Goal: Information Seeking & Learning: Find specific page/section

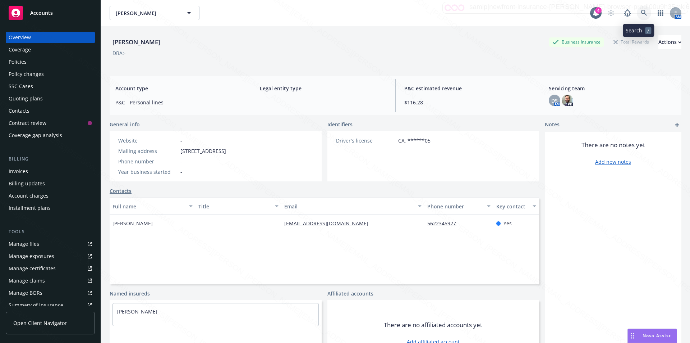
click at [641, 10] on icon at bounding box center [644, 13] width 6 height 6
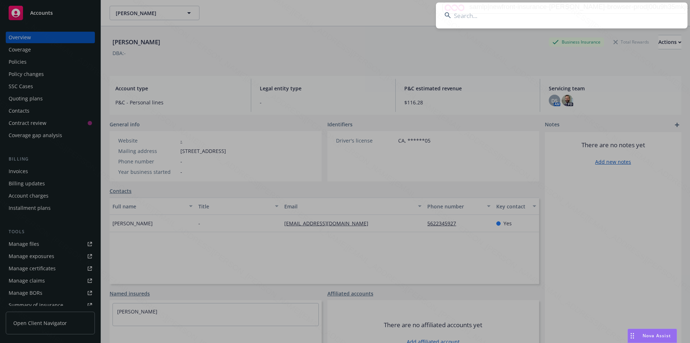
click at [547, 14] on input at bounding box center [562, 16] width 252 height 26
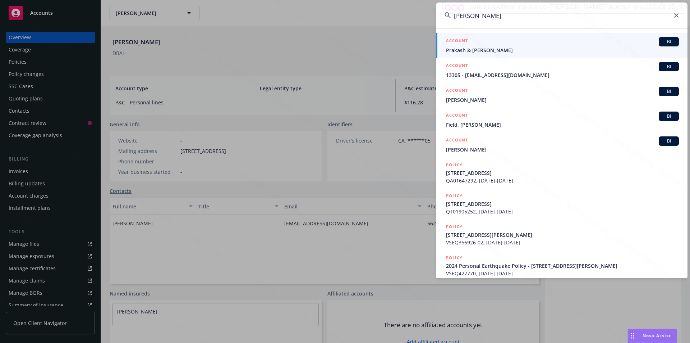
type input "[PERSON_NAME]"
click at [498, 51] on span "Prakash & [PERSON_NAME]" at bounding box center [562, 50] width 233 height 8
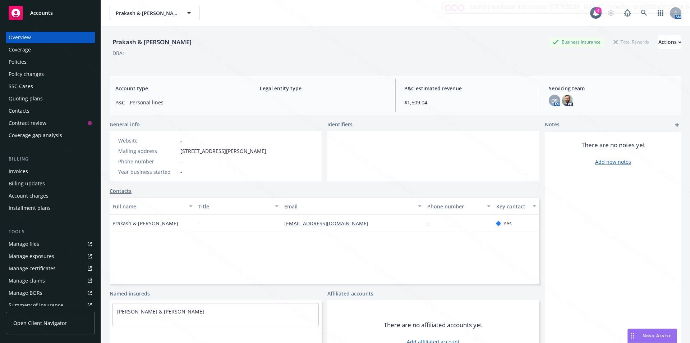
click at [19, 62] on div "Policies" at bounding box center [18, 62] width 18 height 12
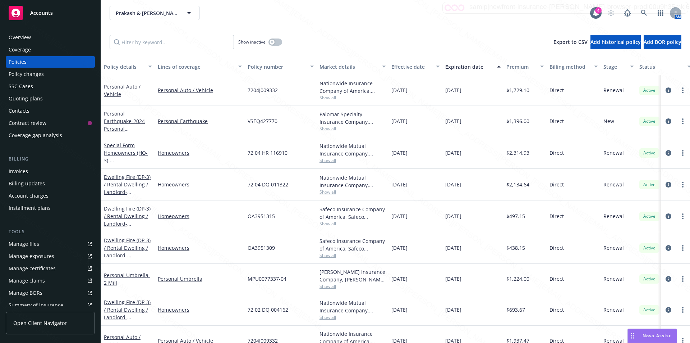
click at [17, 37] on div "Overview" at bounding box center [20, 38] width 22 height 12
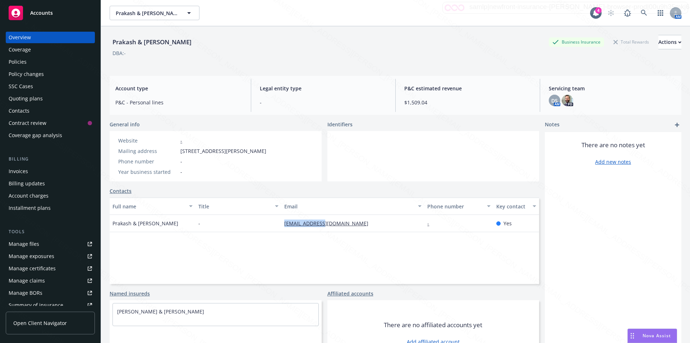
drag, startPoint x: 335, startPoint y: 224, endPoint x: 280, endPoint y: 225, distance: 55.7
click at [282, 225] on div "[EMAIL_ADDRESS][DOMAIN_NAME]" at bounding box center [353, 223] width 143 height 17
copy link "[EMAIL_ADDRESS][DOMAIN_NAME]"
click at [19, 61] on div "Policies" at bounding box center [18, 62] width 18 height 12
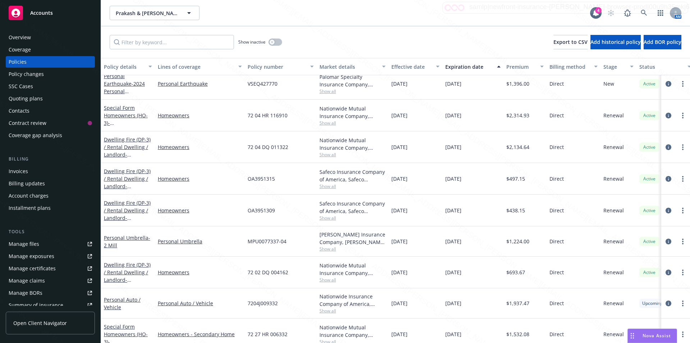
scroll to position [72, 0]
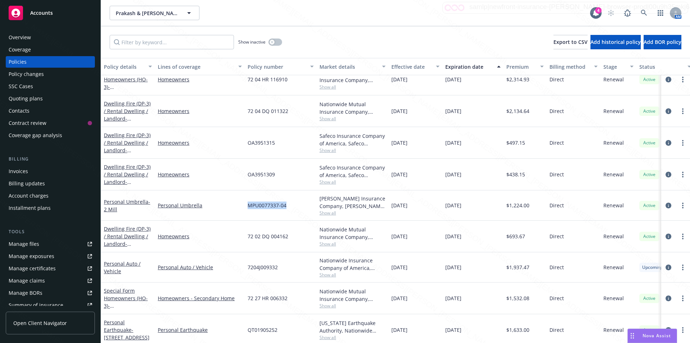
drag, startPoint x: 289, startPoint y: 207, endPoint x: 247, endPoint y: 206, distance: 41.7
click at [247, 206] on div "MPU0077337-04" at bounding box center [281, 205] width 72 height 30
copy span "MPU0077337-04"
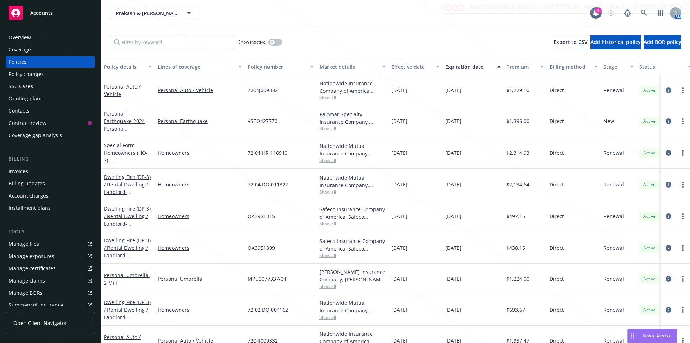
click at [347, 22] on div "Prakash & [PERSON_NAME] Prakash & [PERSON_NAME] 4 AM" at bounding box center [395, 13] width 589 height 26
click at [367, 24] on div "Prakash & [PERSON_NAME] Prakash & [PERSON_NAME] 4 AM" at bounding box center [395, 13] width 589 height 26
click at [155, 41] on input "Filter by keyword..." at bounding box center [172, 42] width 124 height 14
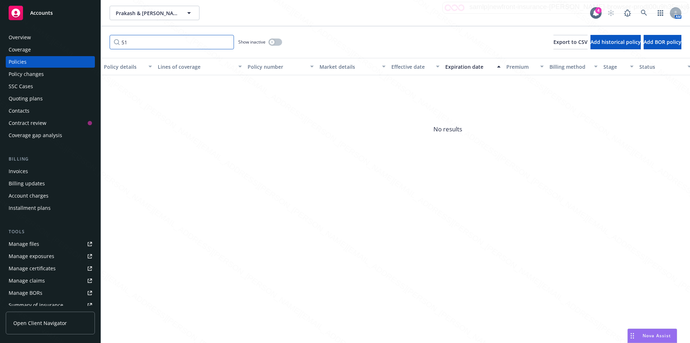
type input "5"
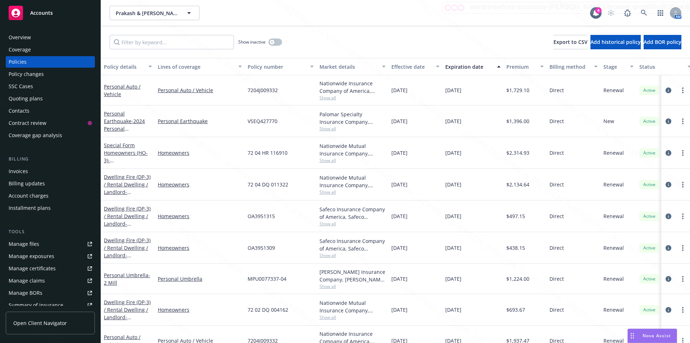
click at [260, 22] on div "Prakash & [PERSON_NAME] Prakash & [PERSON_NAME] 4 AM" at bounding box center [395, 13] width 589 height 26
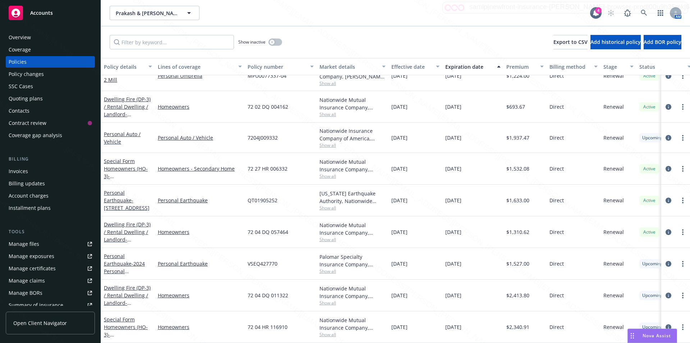
scroll to position [159, 0]
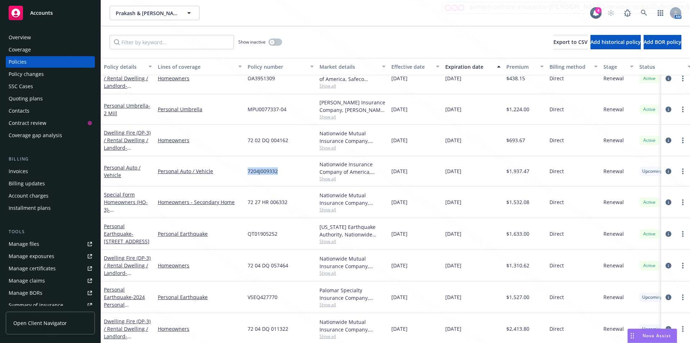
drag, startPoint x: 281, startPoint y: 173, endPoint x: 248, endPoint y: 171, distance: 33.5
click at [248, 171] on div "7204J009332" at bounding box center [281, 171] width 72 height 30
copy span "7204J009332"
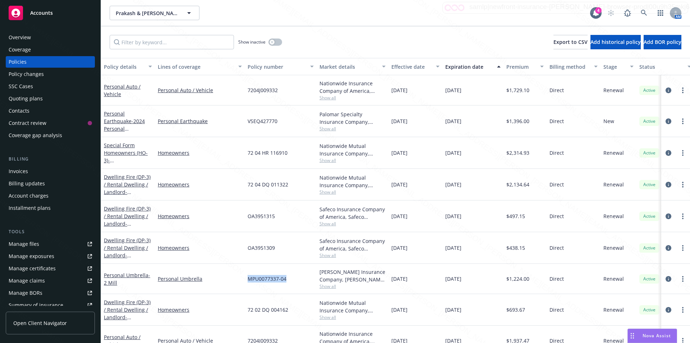
drag, startPoint x: 294, startPoint y: 278, endPoint x: 248, endPoint y: 277, distance: 46.4
click at [248, 277] on div "MPU0077337-04" at bounding box center [281, 279] width 72 height 30
click at [244, 280] on div "Personal Umbrella" at bounding box center [200, 279] width 90 height 30
drag, startPoint x: 244, startPoint y: 279, endPoint x: 273, endPoint y: 278, distance: 28.1
click at [273, 278] on div "Personal Umbrella - 2 Mill Personal Umbrella MPU0077337-04 [PERSON_NAME] Insura…" at bounding box center [448, 279] width 694 height 30
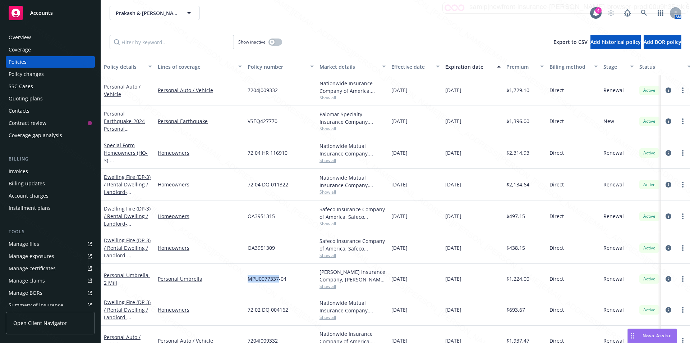
copy div "MPU0077337"
drag, startPoint x: 256, startPoint y: 123, endPoint x: 245, endPoint y: 121, distance: 11.0
click at [245, 121] on div "VSEQ427770" at bounding box center [281, 121] width 72 height 32
copy span "VSEQ427770"
click at [644, 10] on icon at bounding box center [644, 13] width 6 height 6
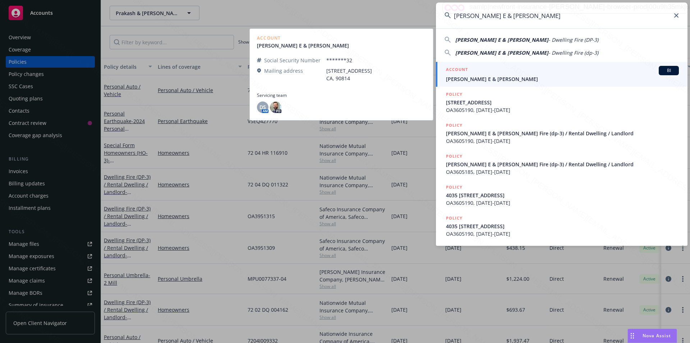
type input "[PERSON_NAME] E & [PERSON_NAME]"
click at [475, 76] on span "[PERSON_NAME] E & [PERSON_NAME]" at bounding box center [562, 79] width 233 height 8
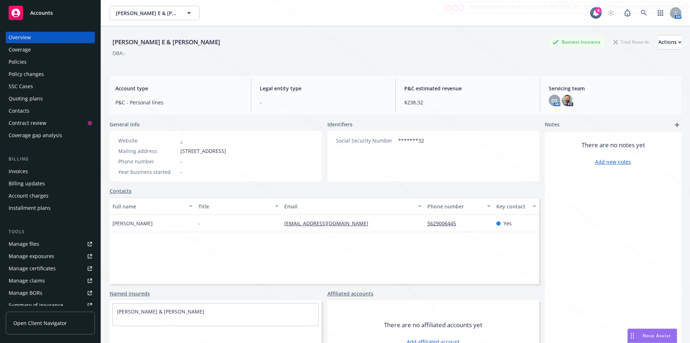
click at [16, 59] on div "Policies" at bounding box center [18, 62] width 18 height 12
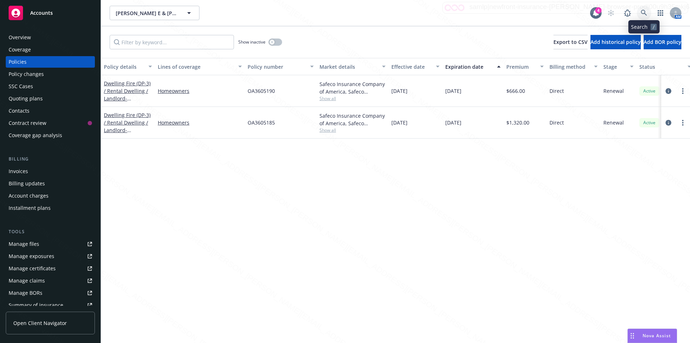
click at [645, 11] on icon at bounding box center [644, 13] width 6 height 6
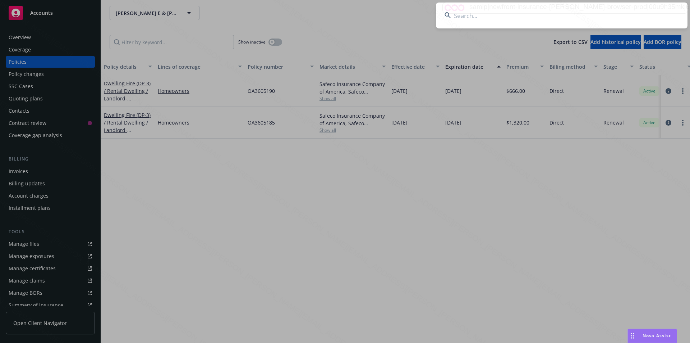
type input "OA4811279"
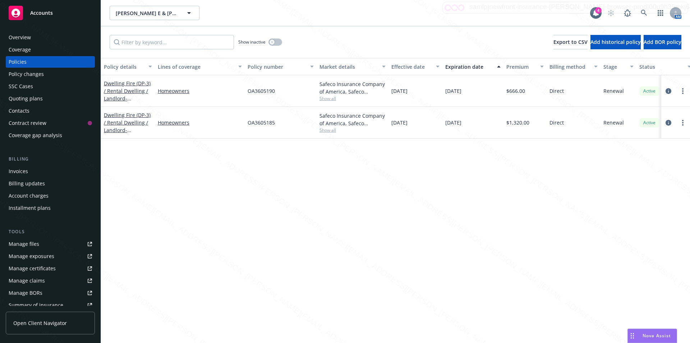
click at [199, 209] on div "Policy details Lines of coverage Policy number Market details Effective date Ex…" at bounding box center [395, 200] width 589 height 285
click at [124, 131] on link "Dwelling Fire (DP-3) / Rental Dwelling / Landlord - 4035-[STREET_ADDRESS]" at bounding box center [127, 125] width 47 height 29
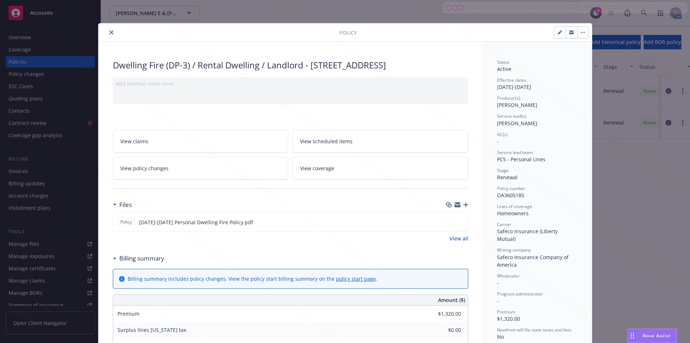
click at [110, 32] on icon "close" at bounding box center [111, 32] width 4 height 4
